Goal: Task Accomplishment & Management: Use online tool/utility

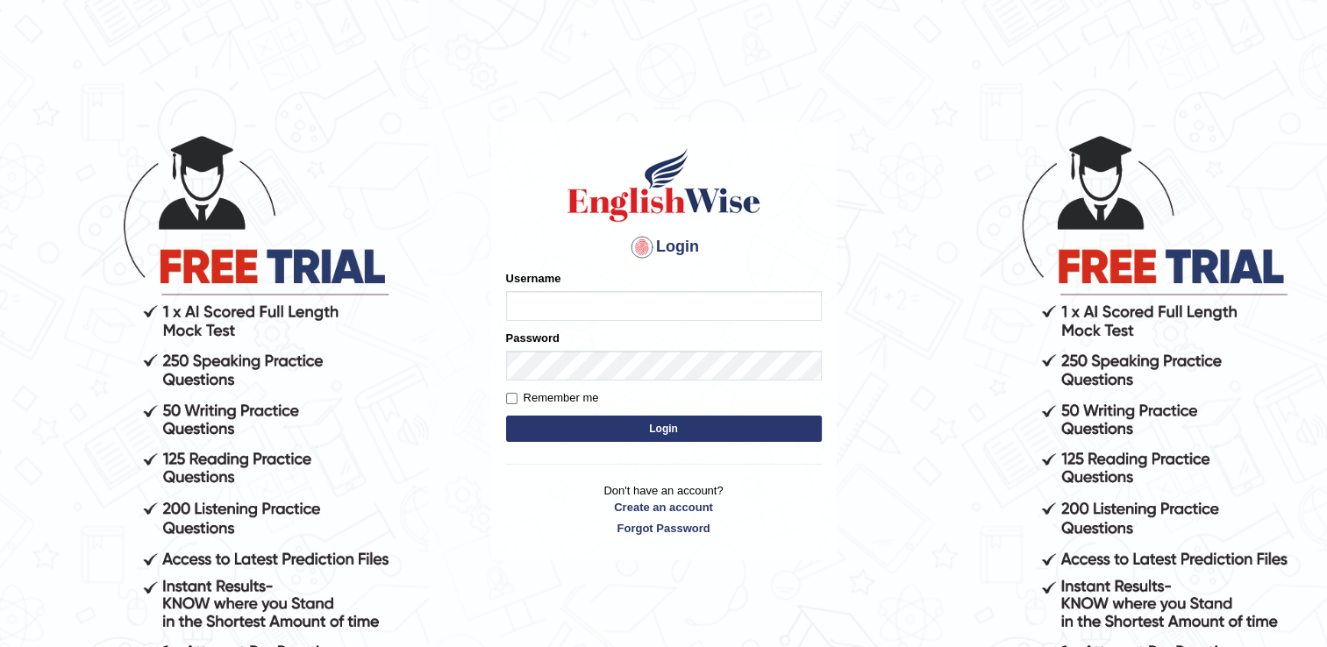
type input "Rajiphone1611"
click at [545, 429] on button "Login" at bounding box center [664, 429] width 316 height 26
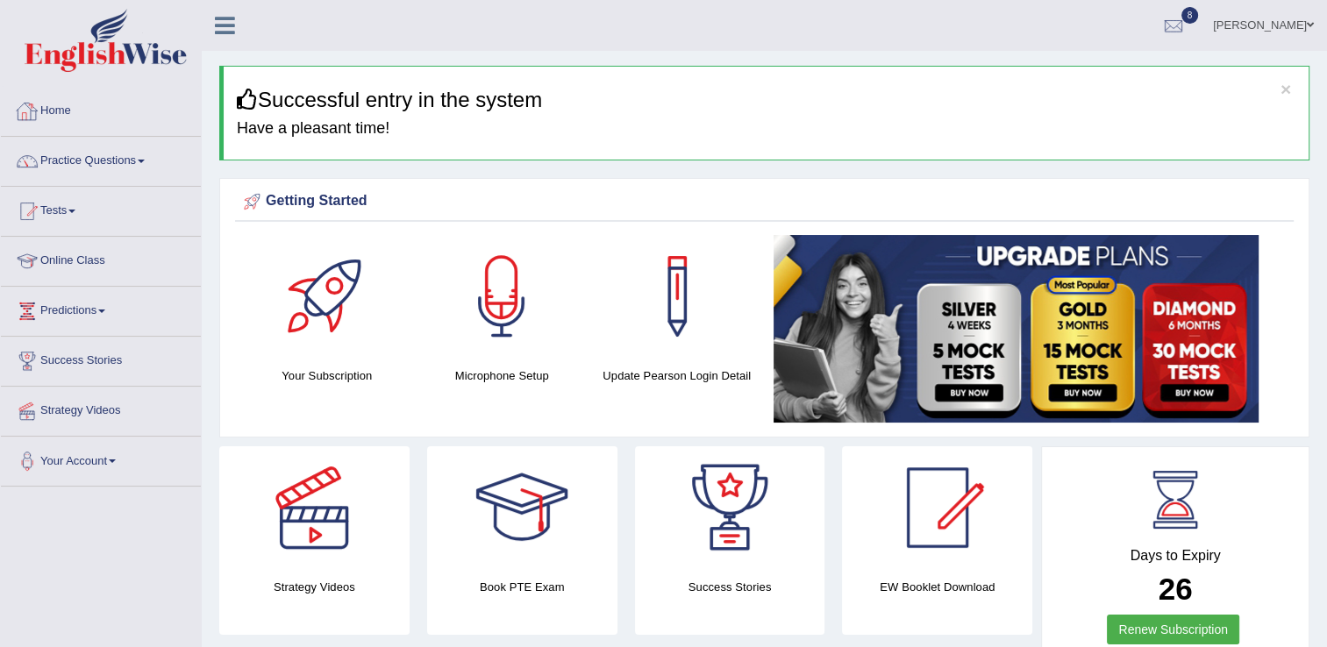
click at [64, 115] on link "Home" at bounding box center [101, 109] width 200 height 44
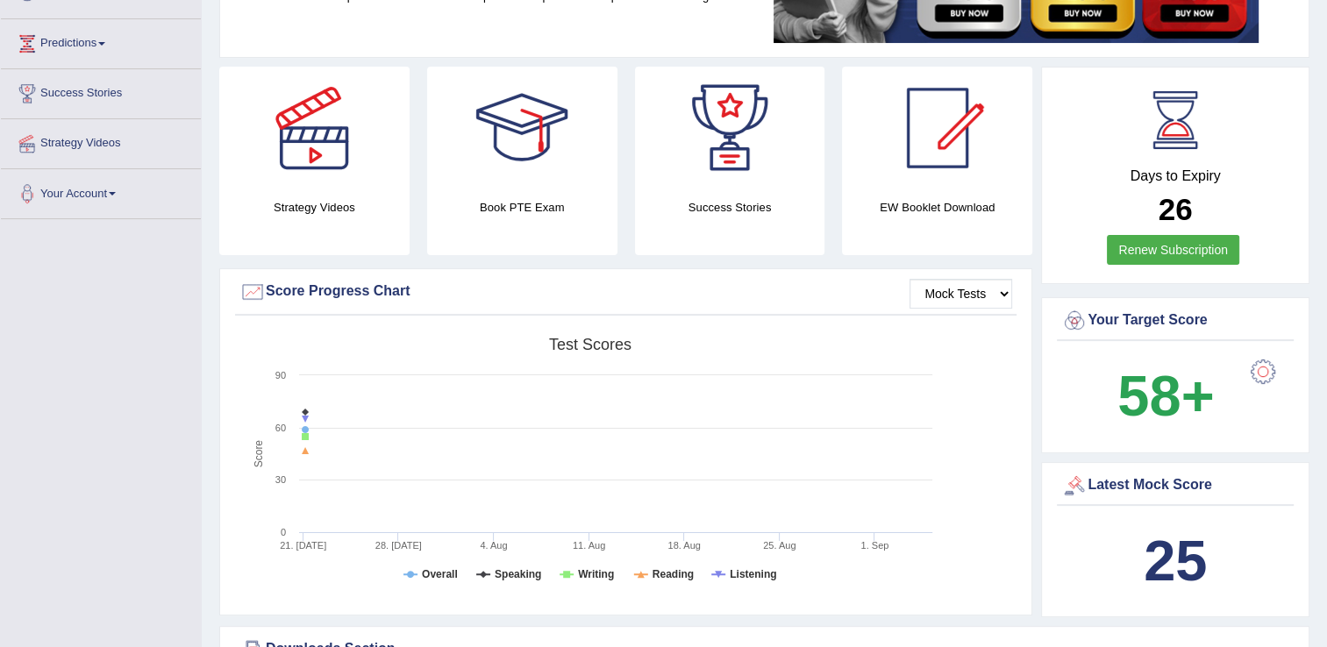
scroll to position [303, 0]
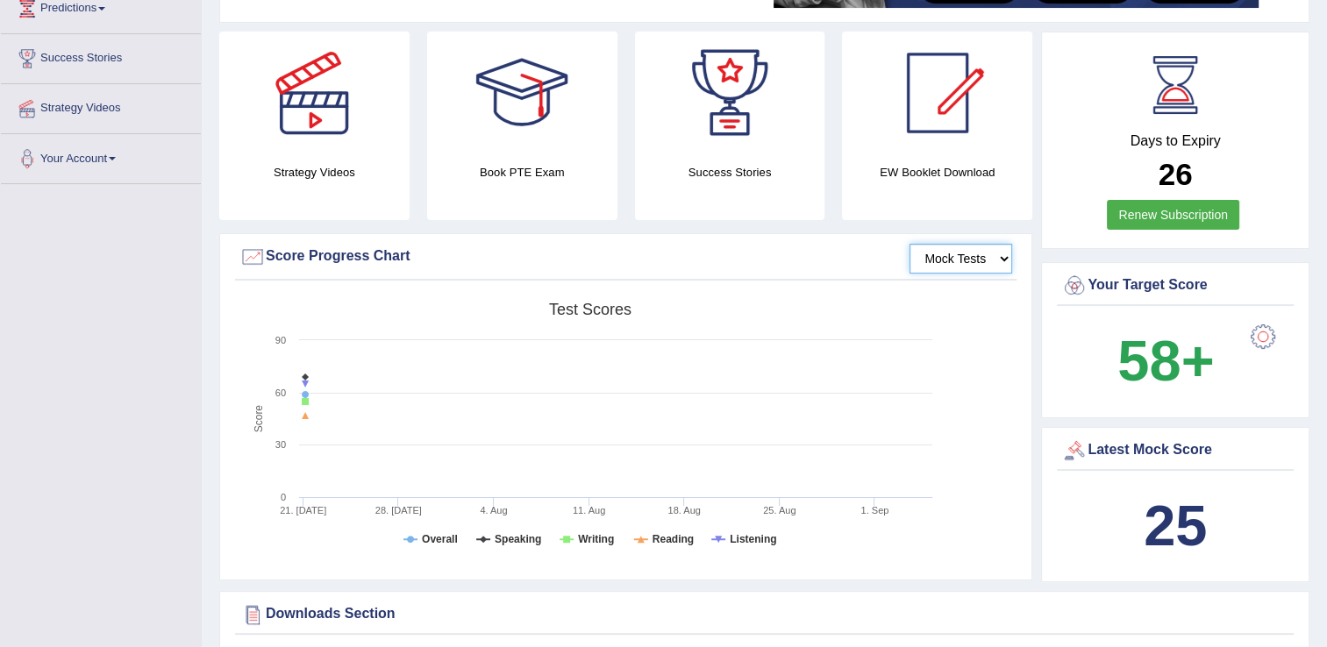
click at [954, 268] on select "Mock Tests" at bounding box center [960, 259] width 103 height 30
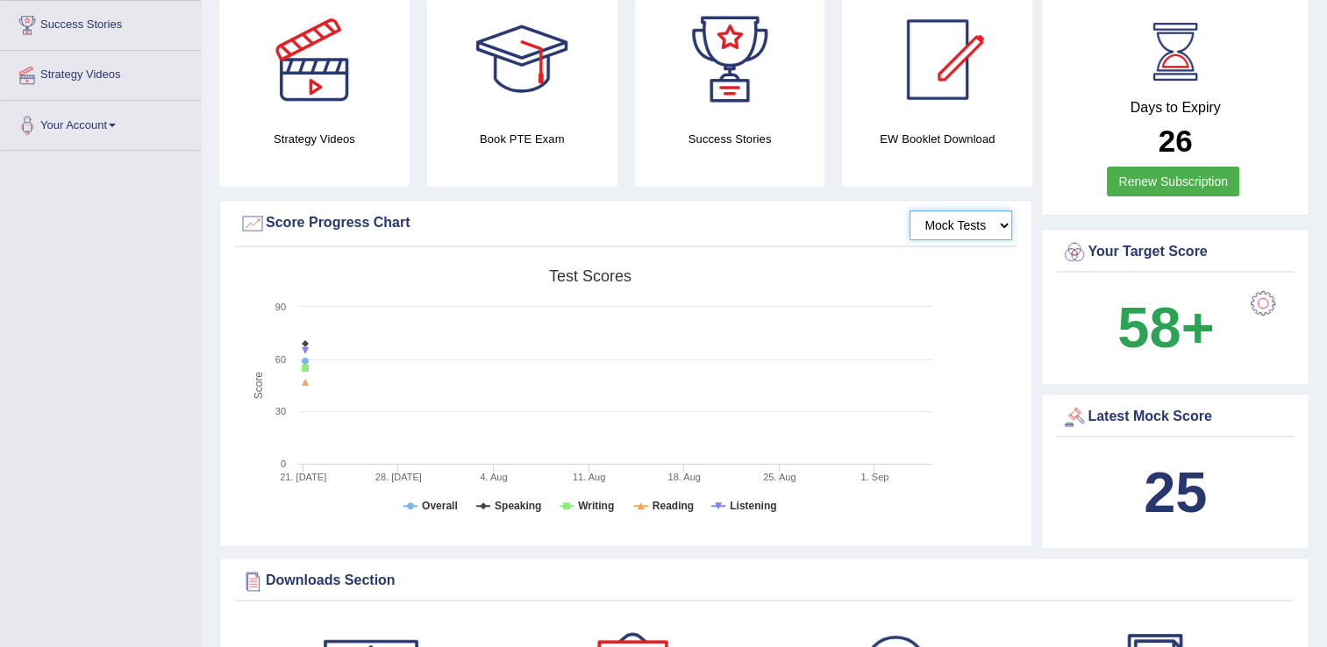
scroll to position [0, 0]
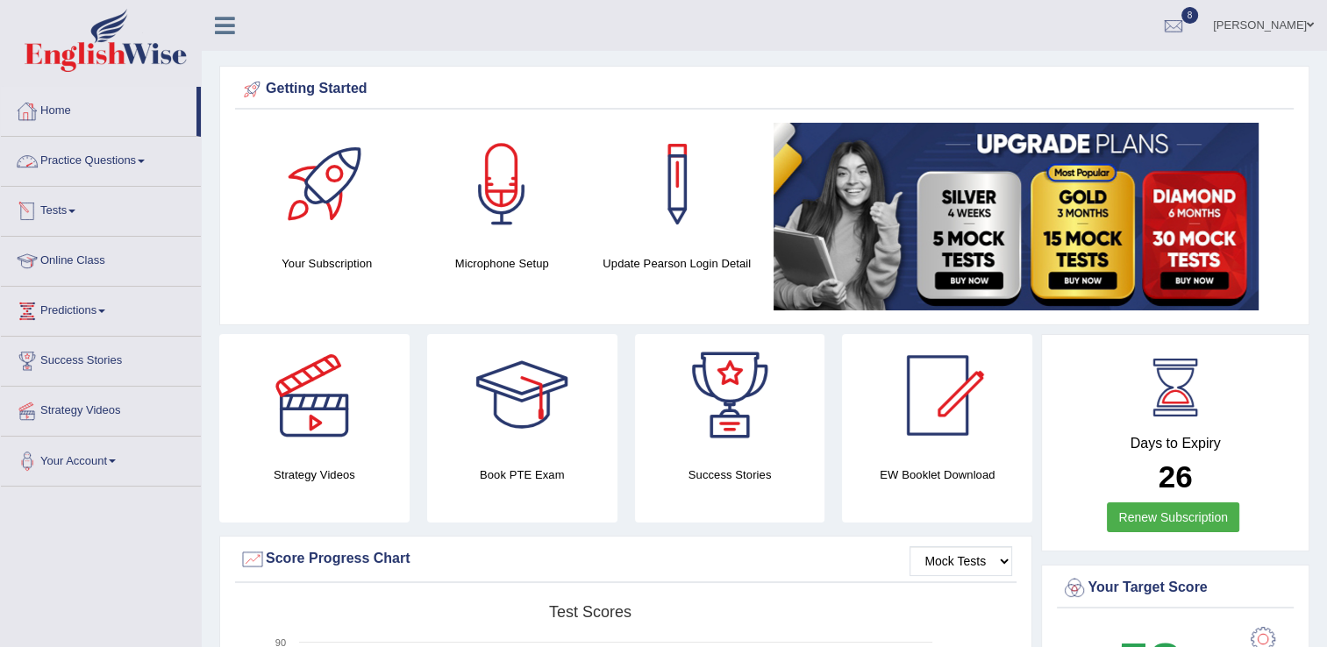
click at [67, 215] on link "Tests" at bounding box center [101, 209] width 200 height 44
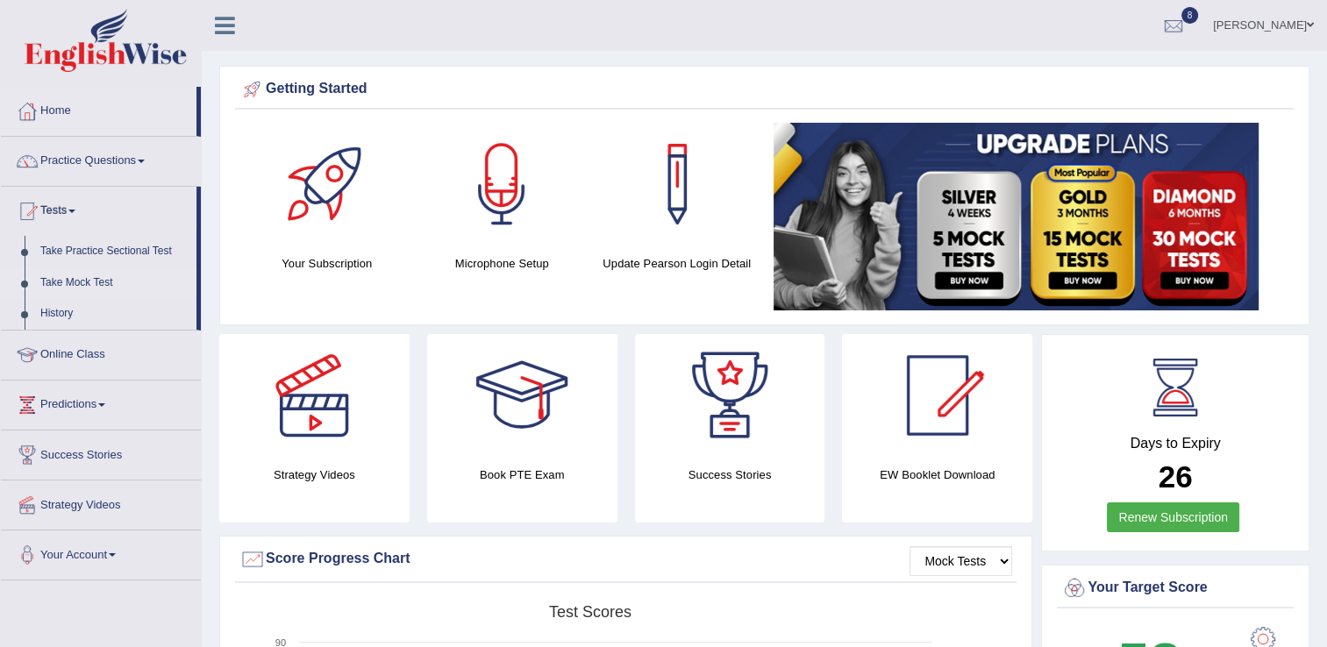
click at [90, 277] on link "Take Mock Test" at bounding box center [114, 283] width 164 height 32
